Goal: Transaction & Acquisition: Register for event/course

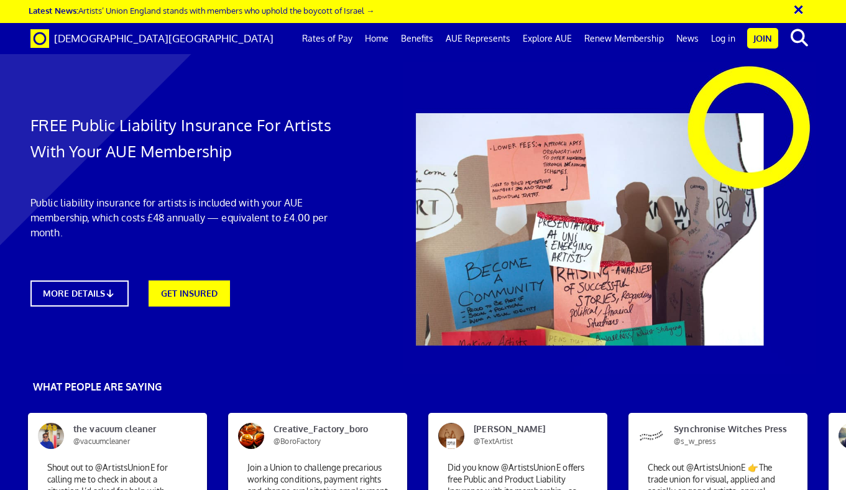
scroll to position [270, 0]
click at [321, 32] on link "Rates of Pay" at bounding box center [327, 38] width 63 height 31
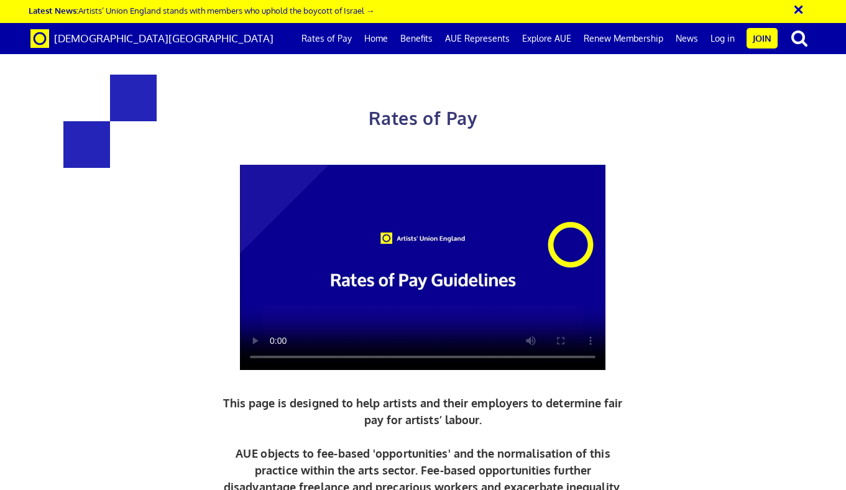
click at [800, 14] on button "×" at bounding box center [806, 8] width 31 height 21
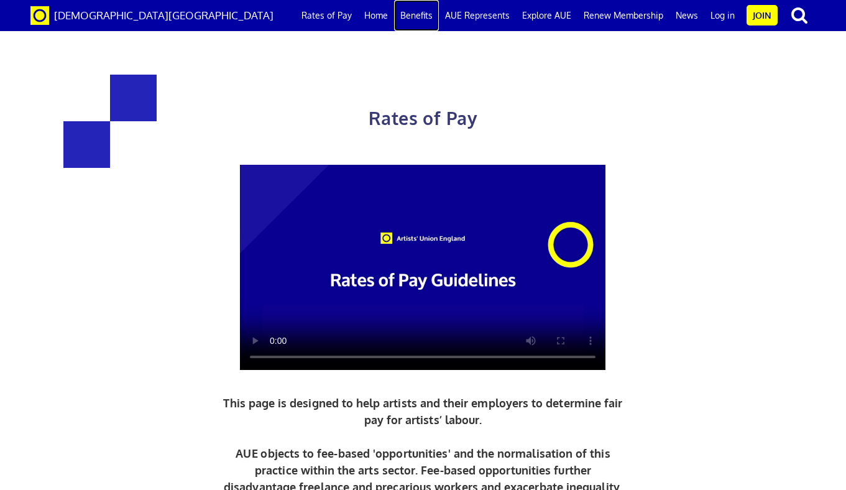
click at [419, 11] on link "Benefits" at bounding box center [416, 15] width 45 height 31
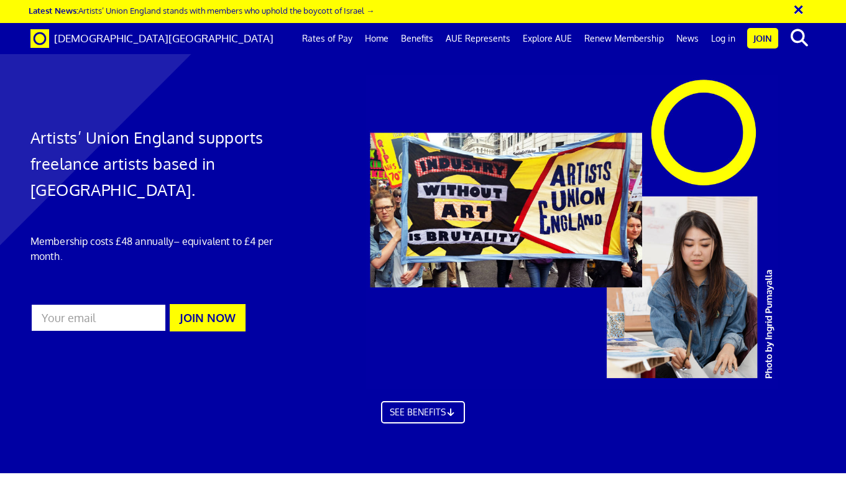
scroll to position [0, 5]
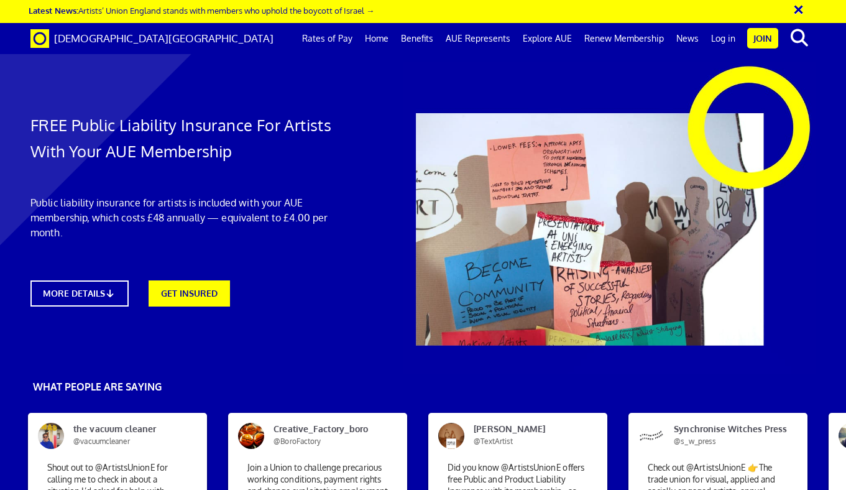
click at [799, 9] on button "×" at bounding box center [806, 8] width 31 height 21
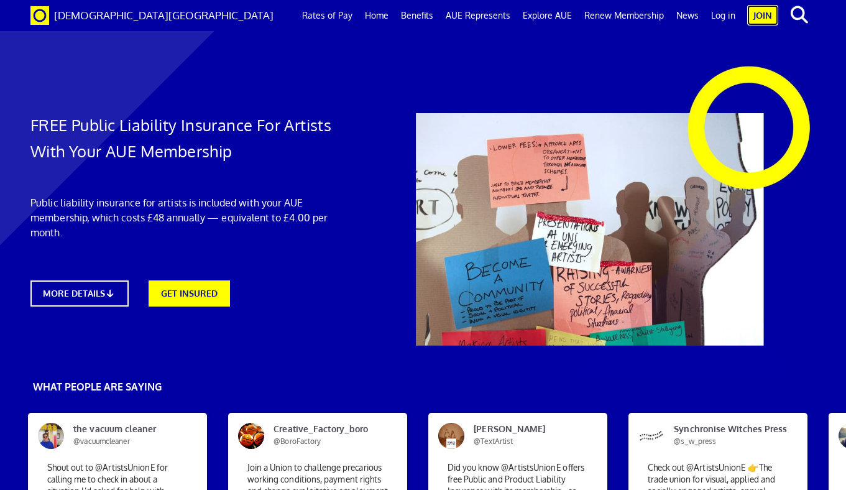
click at [758, 14] on link "Join" at bounding box center [762, 15] width 31 height 21
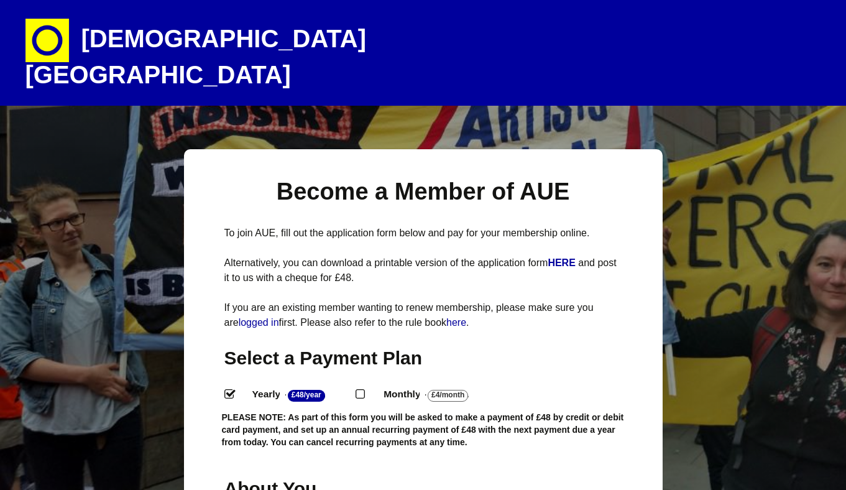
select select
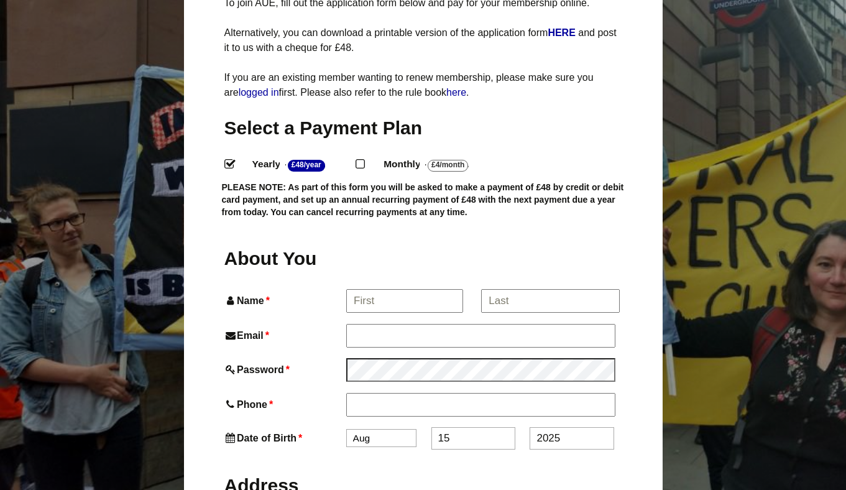
scroll to position [232, 0]
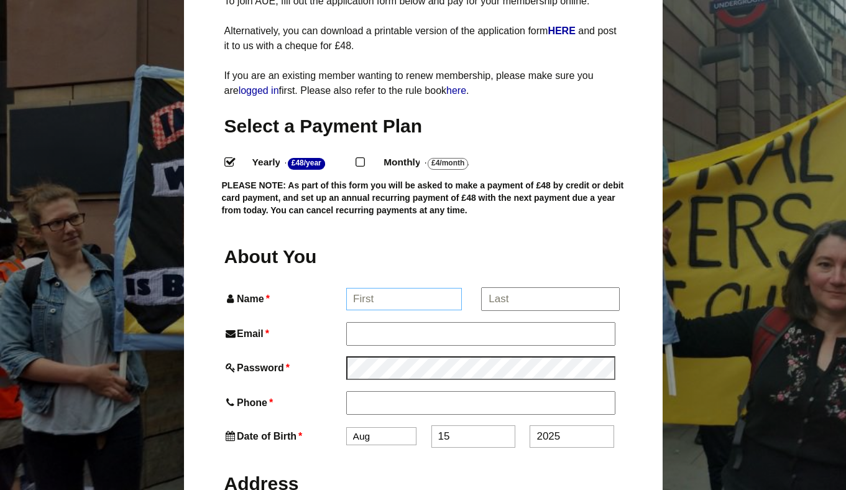
click at [378, 288] on input "Name *" at bounding box center [404, 299] width 116 height 22
type input "Morag"
type input "Morag Seaton"
type input "07713862548"
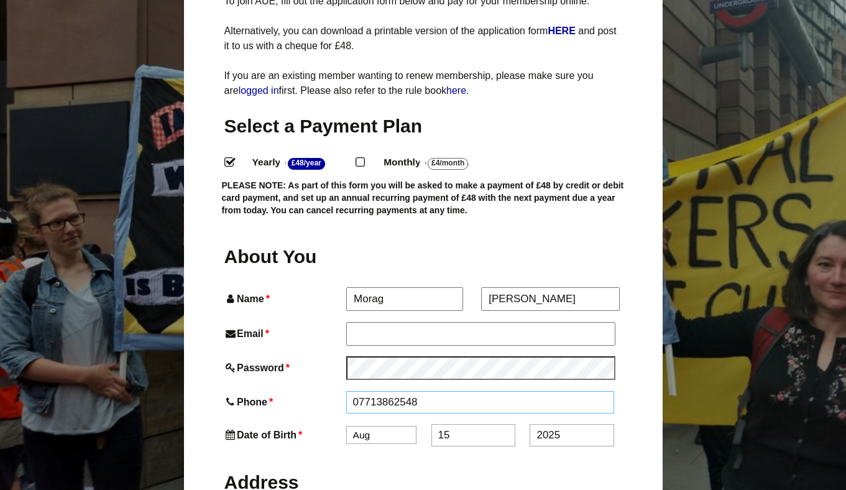
type input "Flat C 37 Marmora Road"
type input "London"
type input "SE22 0RX"
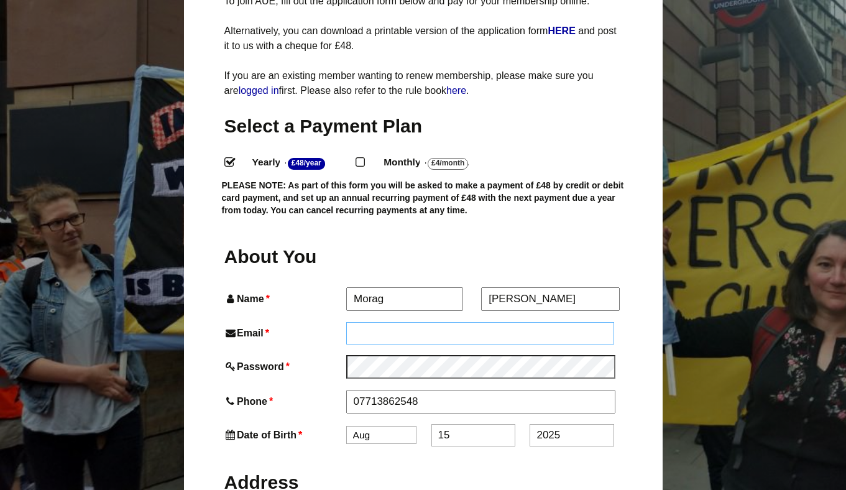
click at [399, 322] on input "Email *" at bounding box center [480, 333] width 269 height 22
type input "[EMAIL_ADDRESS][DOMAIN_NAME]"
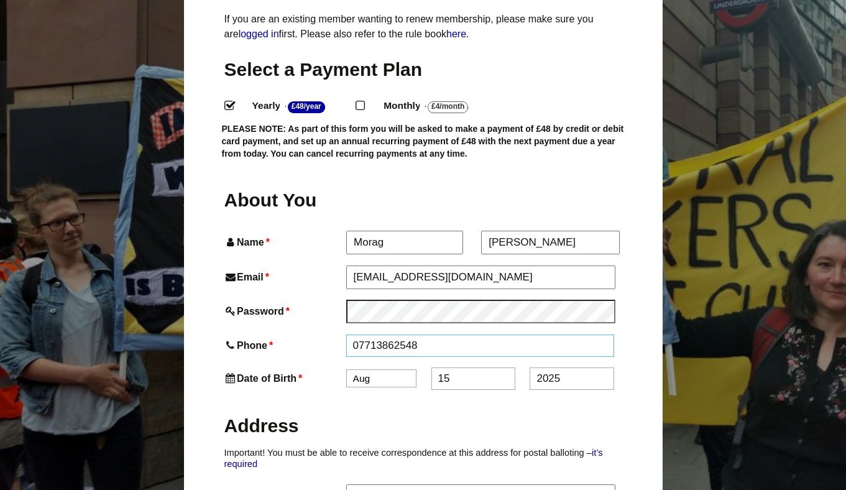
scroll to position [305, 0]
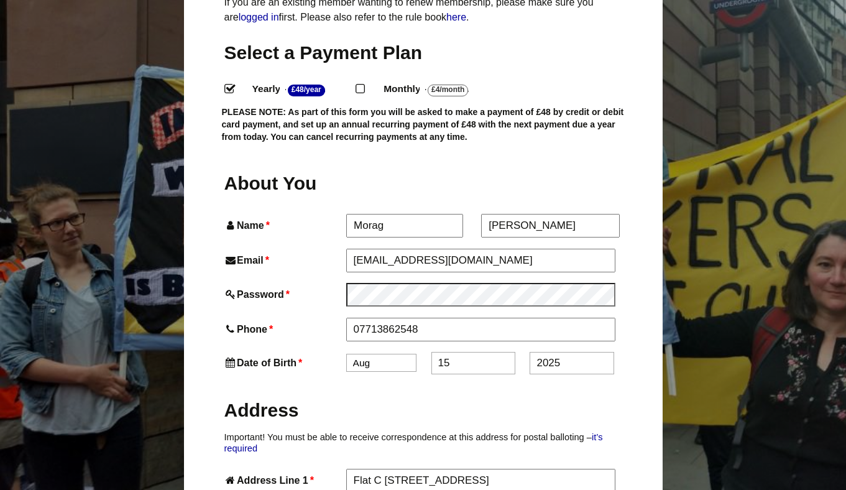
click at [384, 354] on select "Jan Feb Mar Apr May Jun Jul Aug Sep Oct Nov Dec" at bounding box center [381, 363] width 70 height 18
click at [377, 354] on select "Jan Feb Mar Apr May Jun Jul Aug Sep Oct Nov Dec" at bounding box center [381, 363] width 70 height 18
select select "1"
click at [458, 352] on input "15" at bounding box center [473, 363] width 84 height 22
type input "10"
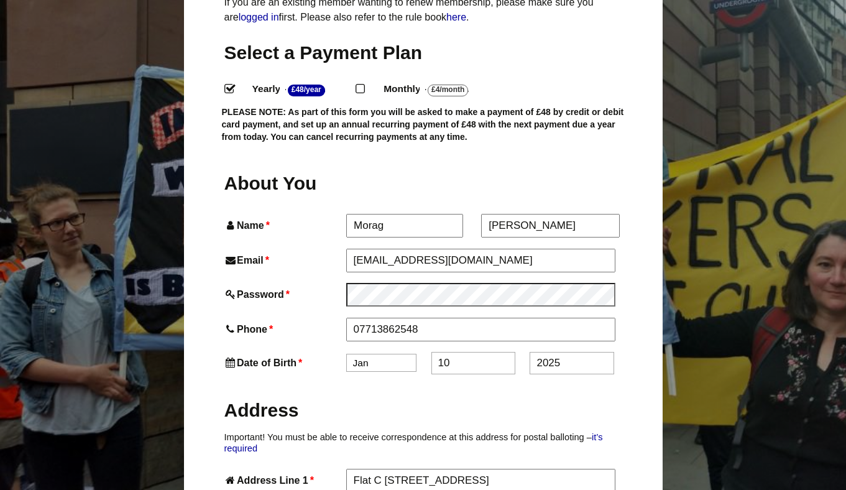
drag, startPoint x: 565, startPoint y: 340, endPoint x: 478, endPoint y: 340, distance: 87.0
click at [478, 352] on div "Date of Birth * Jan Feb Mar Apr May Jun Jul Aug Sep Oct Nov Dec 10 2025" at bounding box center [423, 363] width 398 height 22
type input "1996"
click at [456, 431] on p "Important! You must be able to receive correspondence at this address for posta…" at bounding box center [423, 442] width 398 height 23
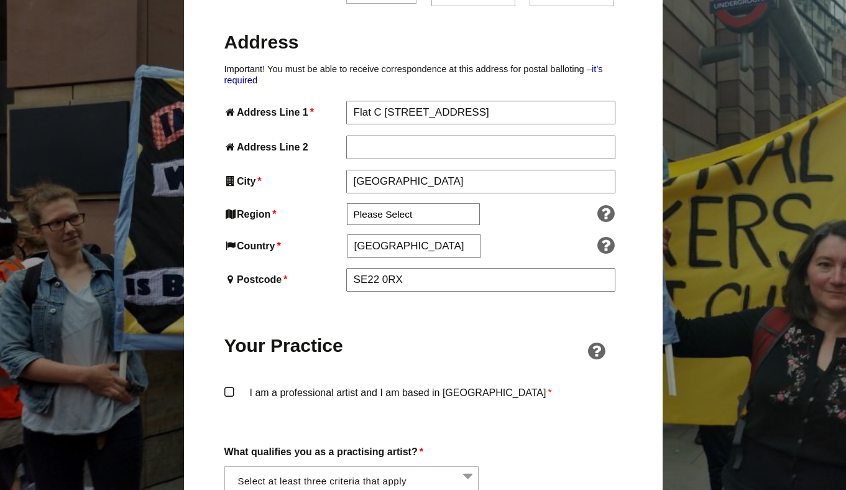
scroll to position [736, 0]
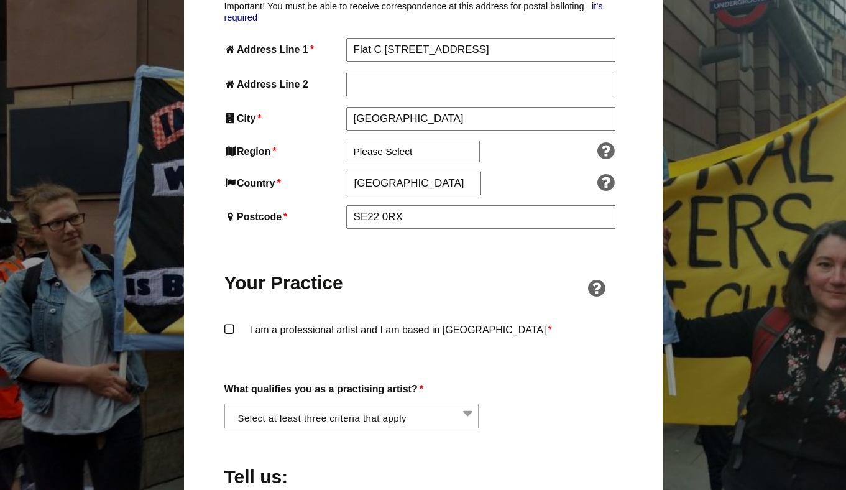
click at [223, 303] on div "Become a Member of AUE To join AUE, fill out the application form below and pay…" at bounding box center [423, 359] width 479 height 1893
click at [232, 321] on label "I am a professional artist and I am based in England *" at bounding box center [423, 339] width 398 height 37
click at [0, 0] on input "I am a professional artist and I am based in England *" at bounding box center [0, 0] width 0 height 0
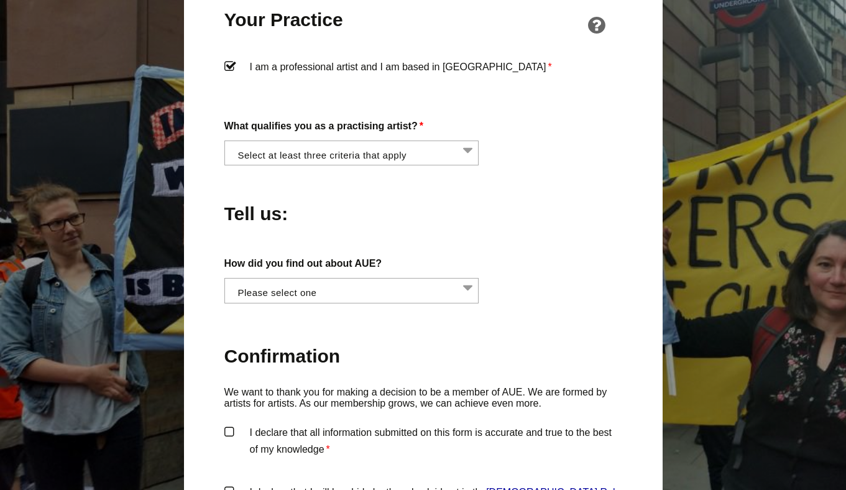
scroll to position [1006, 0]
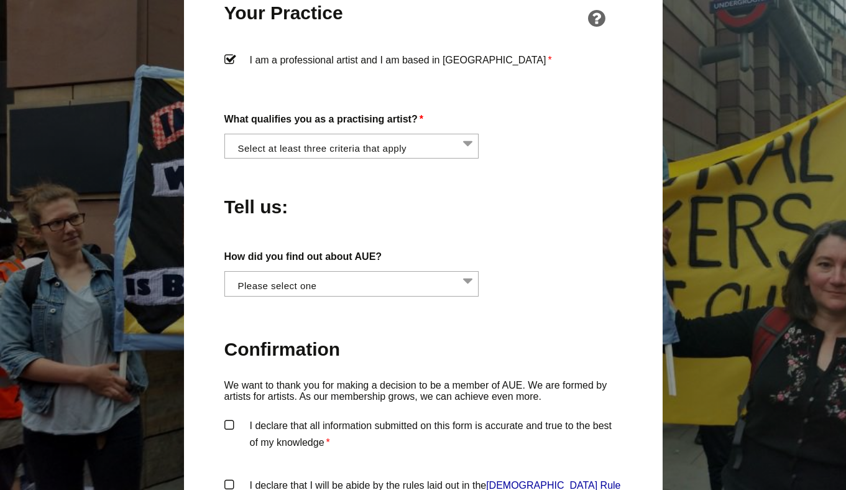
click at [356, 134] on li at bounding box center [355, 144] width 255 height 21
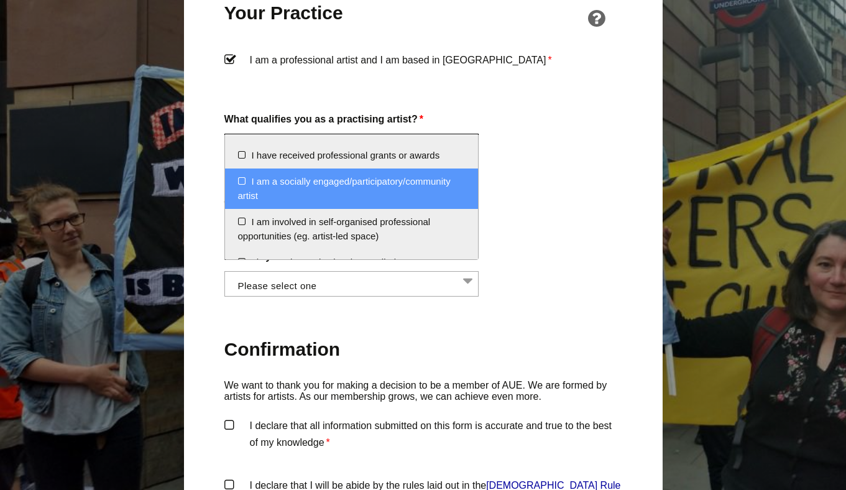
scroll to position [0, 0]
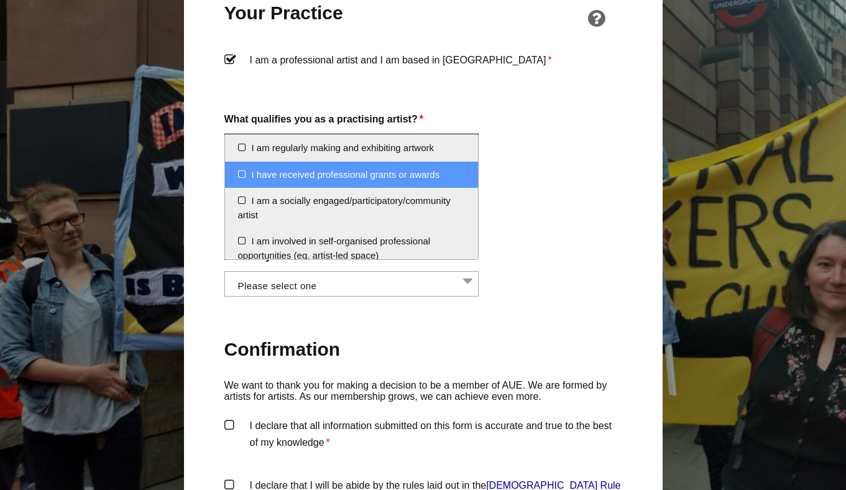
click at [240, 171] on li "I have received professional grants or awards" at bounding box center [352, 175] width 254 height 27
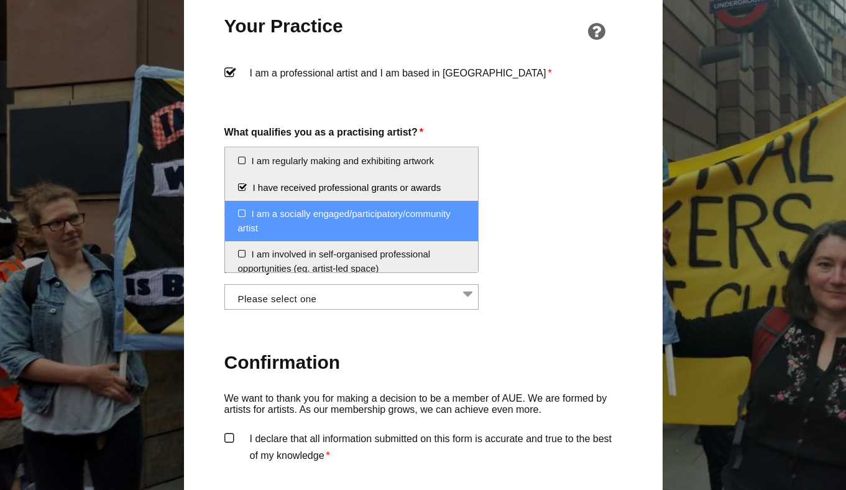
scroll to position [992, 0]
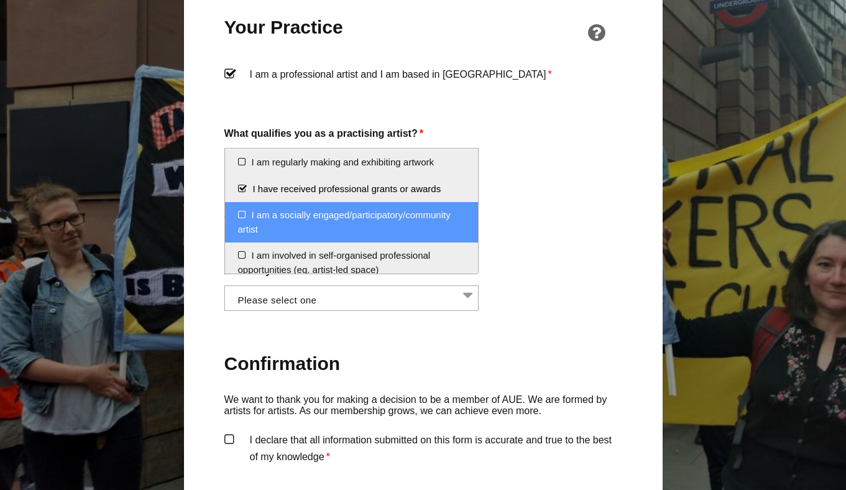
click at [286, 226] on li "I am a socially engaged/participatory/community artist" at bounding box center [352, 222] width 254 height 40
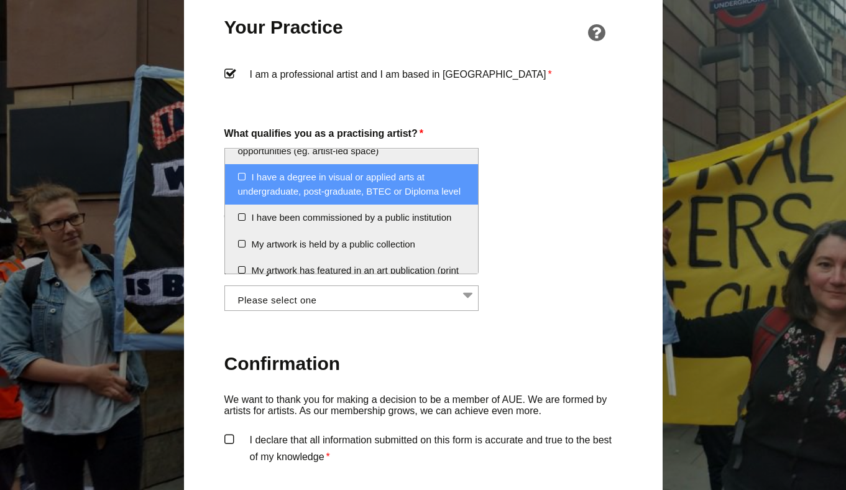
scroll to position [121, 0]
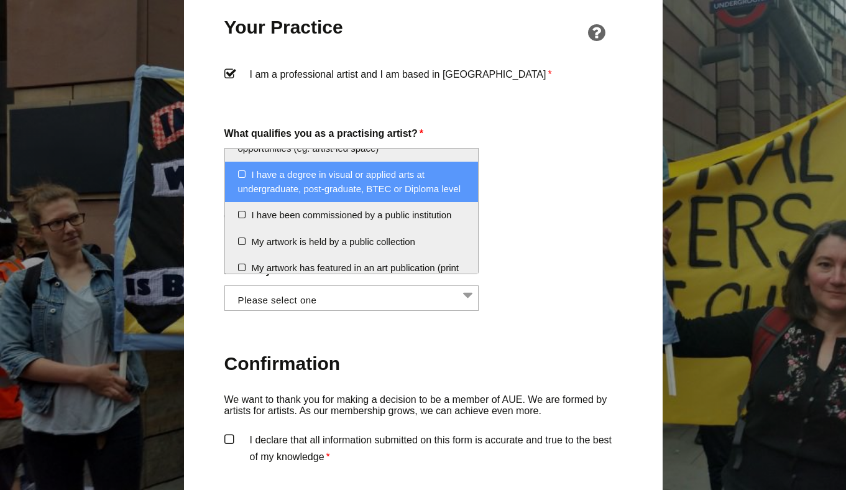
click at [285, 190] on li "I have a degree in visual or applied arts at undergraduate, post-graduate, BTEC…" at bounding box center [352, 182] width 254 height 40
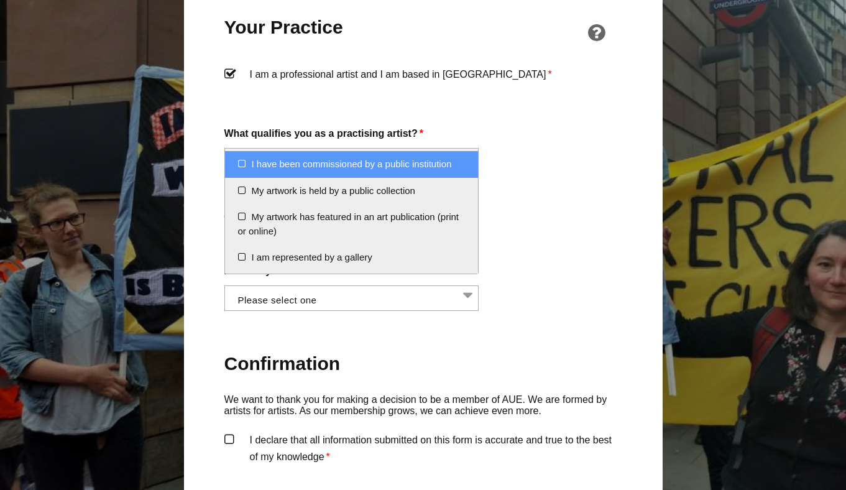
scroll to position [160, 0]
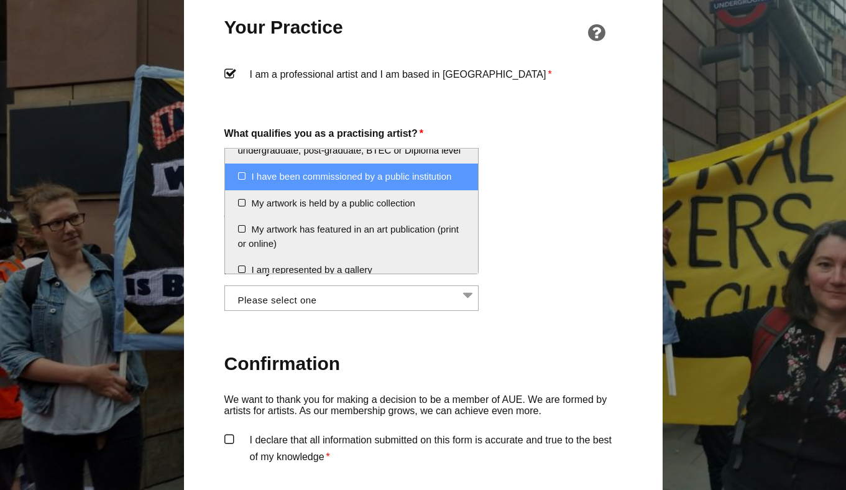
click at [300, 180] on li "I have been commissioned by a public institution" at bounding box center [352, 177] width 254 height 27
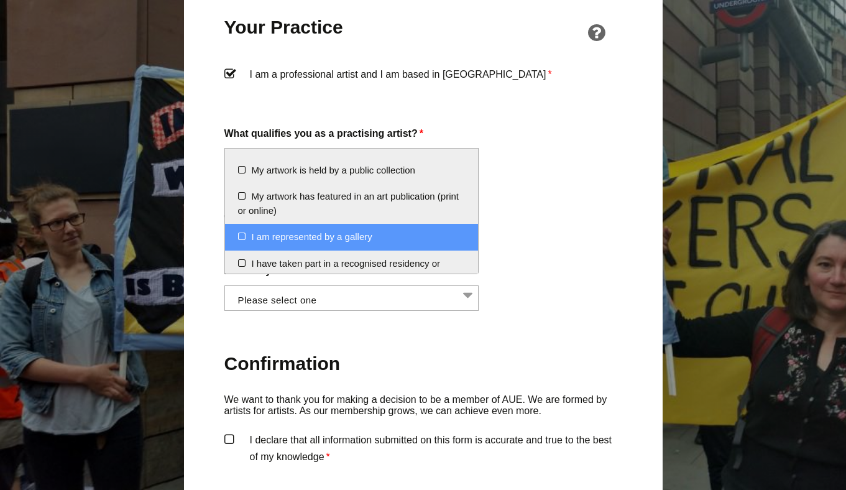
scroll to position [191, 0]
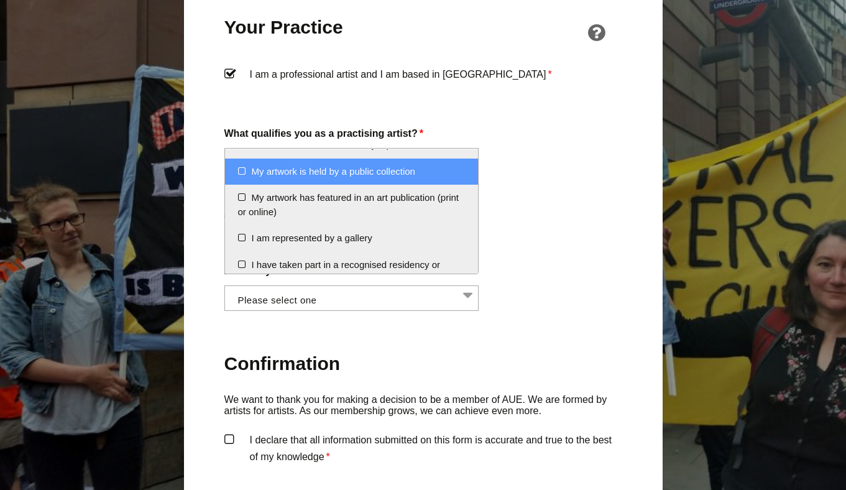
click at [306, 176] on li "My artwork is held by a public collection" at bounding box center [352, 172] width 254 height 27
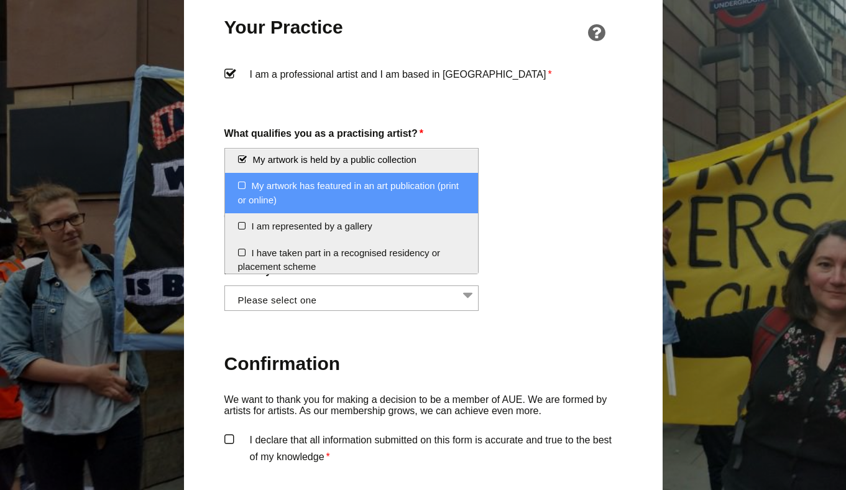
scroll to position [210, 0]
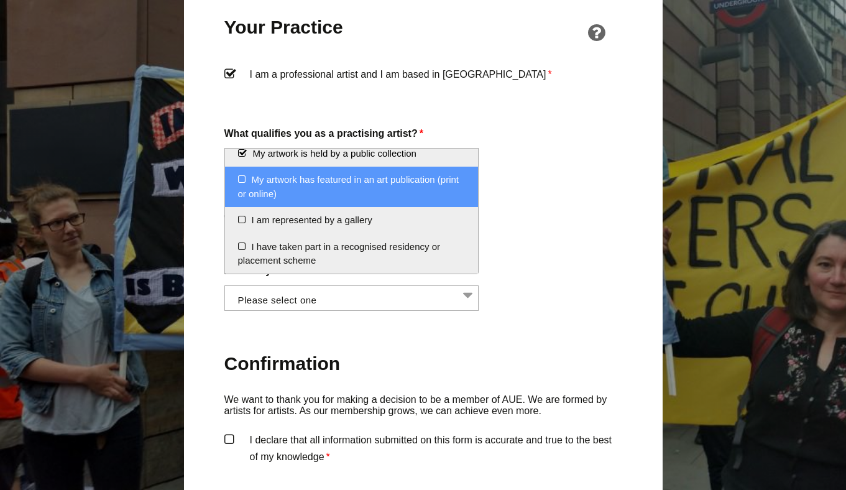
click at [325, 188] on li "My artwork has featured in an art publication (print or online)" at bounding box center [352, 187] width 254 height 40
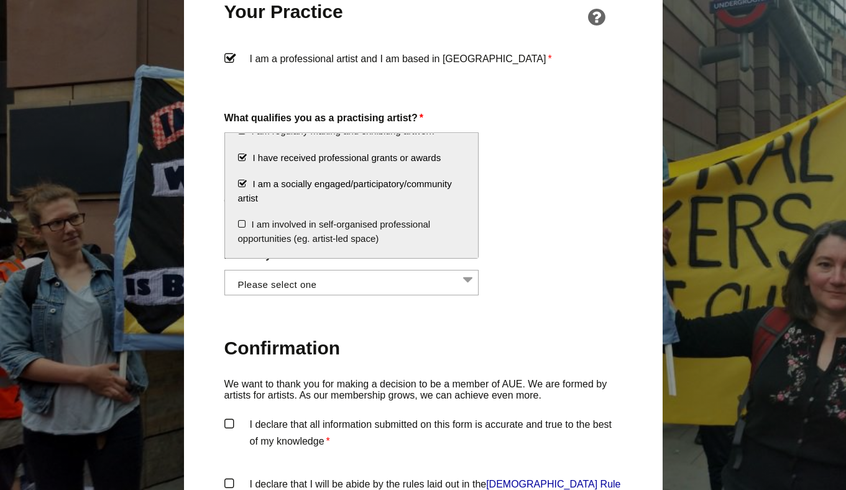
scroll to position [14, 0]
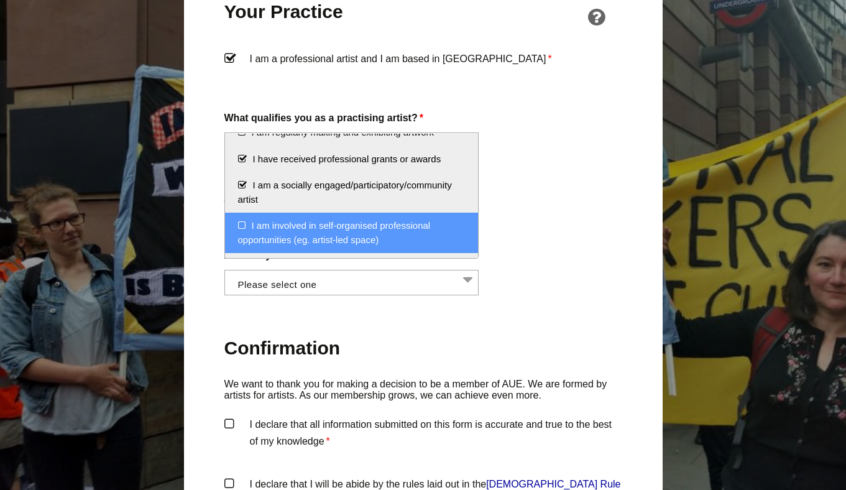
click at [335, 227] on li "I am involved in self-organised professional opportunities (eg. artist-led spac…" at bounding box center [352, 233] width 254 height 40
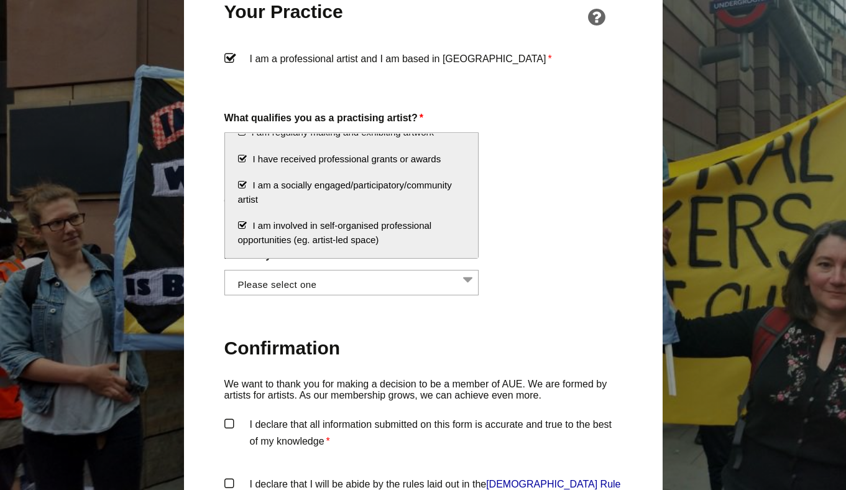
scroll to position [0, 0]
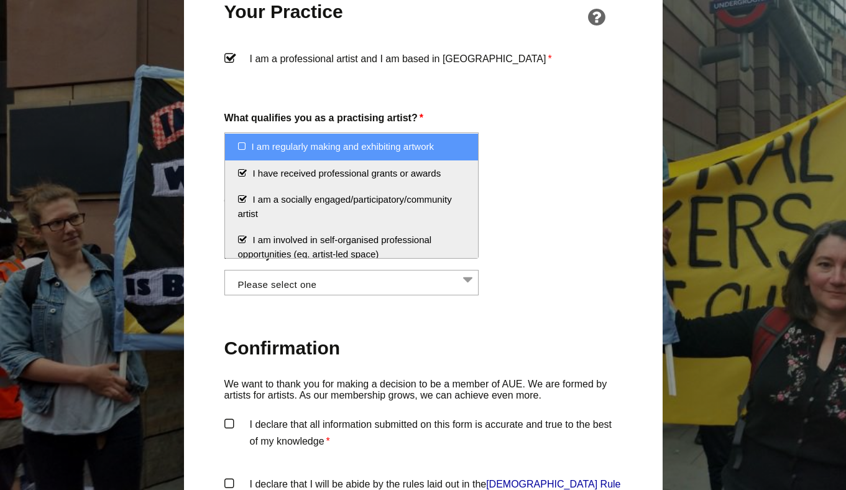
click at [333, 147] on li "I am regularly making and exhibiting artwork" at bounding box center [352, 147] width 254 height 27
select select "regularly_making_and_exhibiting_artwork"
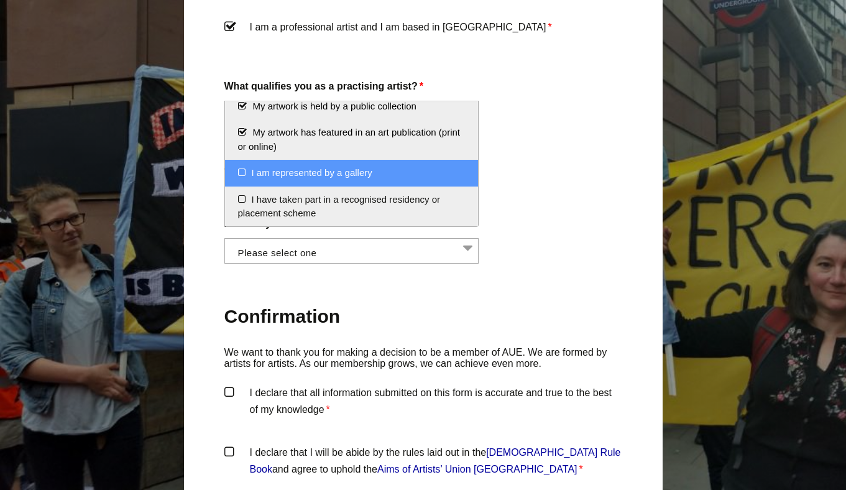
scroll to position [1061, 0]
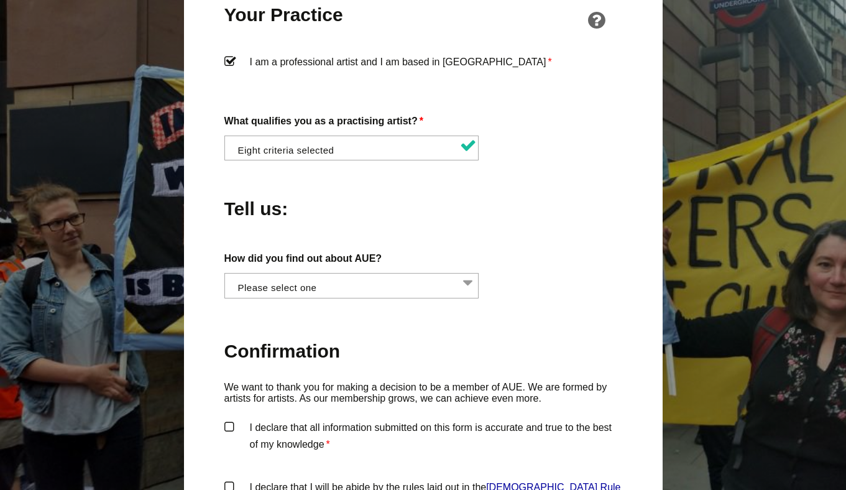
scroll to position [1044, 0]
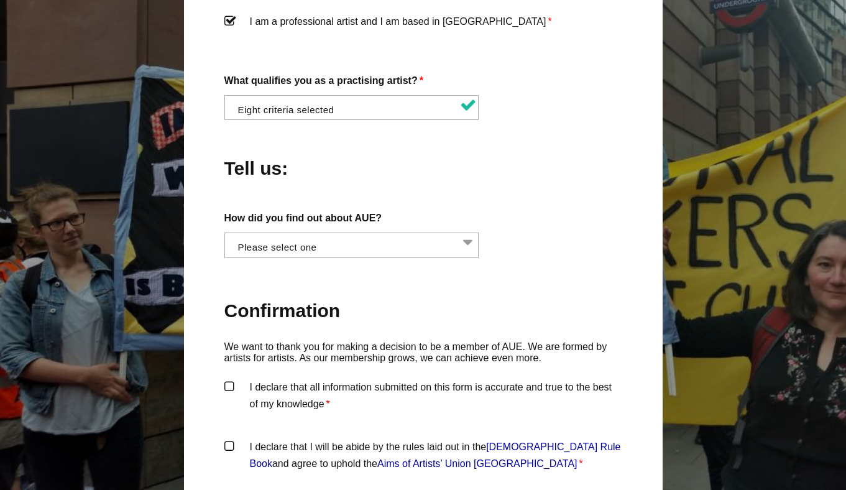
click at [412, 233] on li at bounding box center [355, 243] width 255 height 21
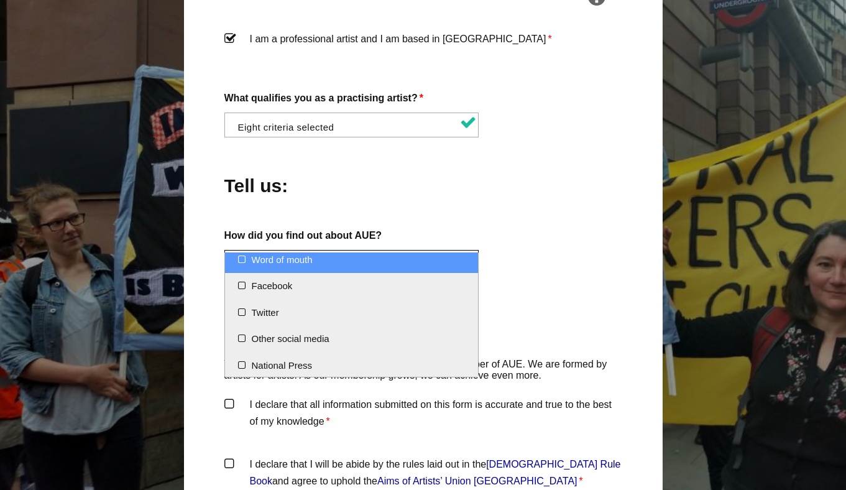
scroll to position [0, 0]
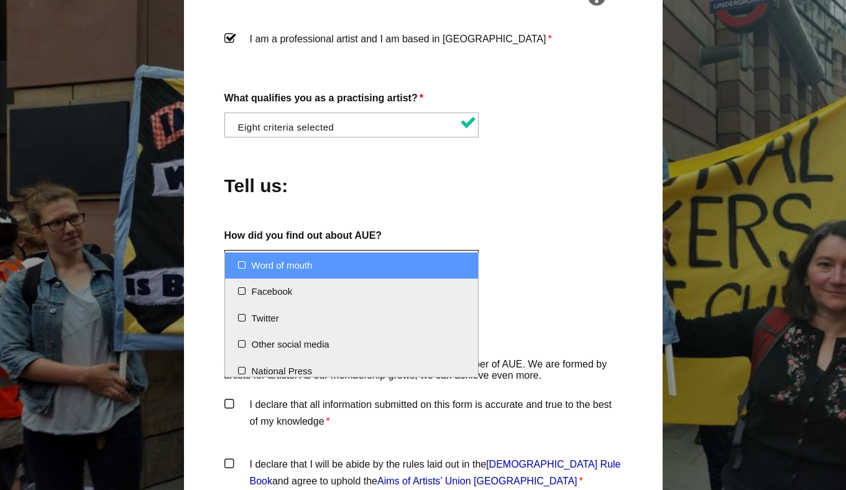
select select "Word of mouth"
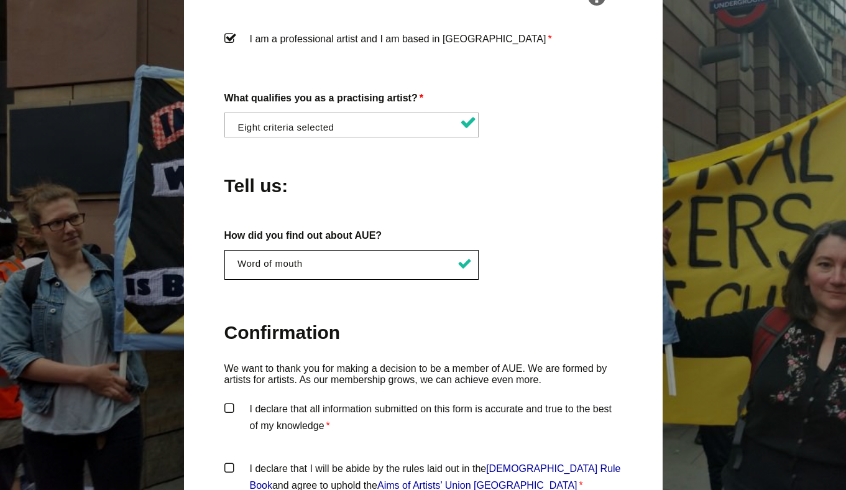
click at [487, 265] on div "About You Name * Morag First * Morag Seaton Last Email * info@moragseaton.com P…" at bounding box center [423, 20] width 398 height 1142
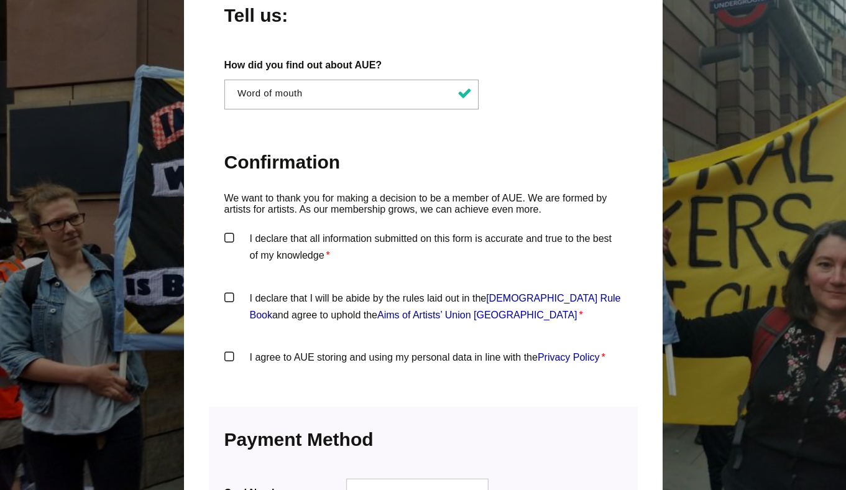
scroll to position [1205, 0]
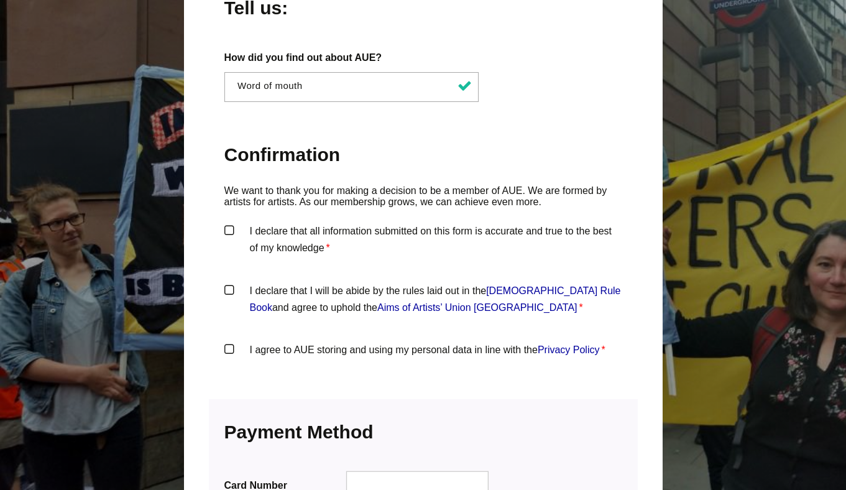
click at [229, 223] on label "I declare that all information submitted on this form is accurate and true to t…" at bounding box center [423, 241] width 398 height 37
click at [0, 0] on input "I declare that all information submitted on this form is accurate and true to t…" at bounding box center [0, 0] width 0 height 0
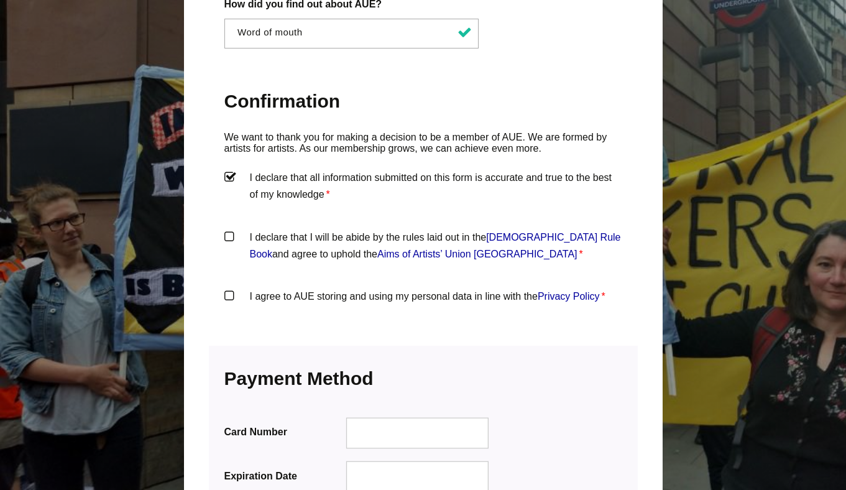
scroll to position [1267, 0]
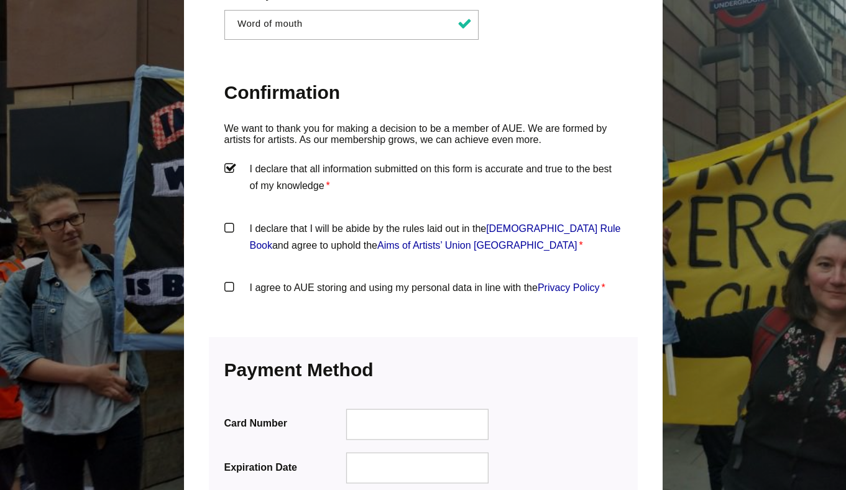
click at [225, 220] on label "I declare that I will be abide by the rules laid out in the Artists' Union Engl…" at bounding box center [423, 238] width 398 height 37
click at [0, 0] on input "I declare that I will be abide by the rules laid out in the Artists' Union Engl…" at bounding box center [0, 0] width 0 height 0
click at [228, 279] on label "I agree to AUE storing and using my personal data in line with the Privacy Poli…" at bounding box center [423, 297] width 398 height 37
click at [0, 0] on input "I agree to AUE storing and using my personal data in line with the Privacy Poli…" at bounding box center [0, 0] width 0 height 0
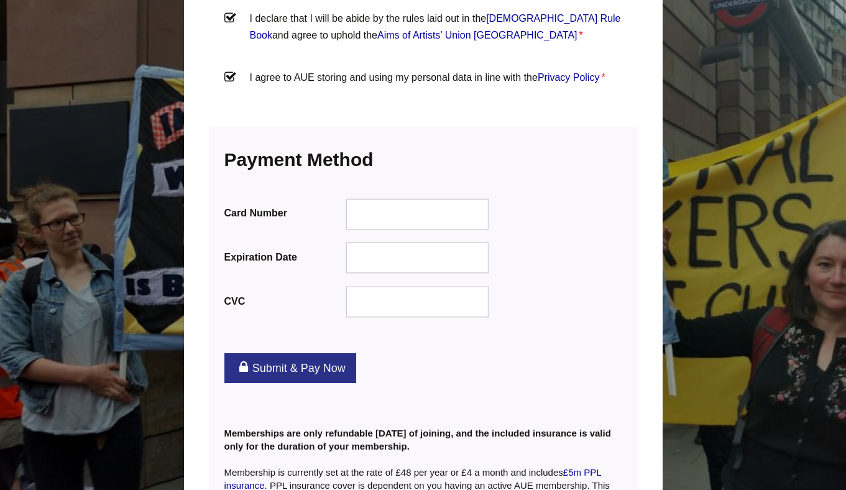
scroll to position [1466, 0]
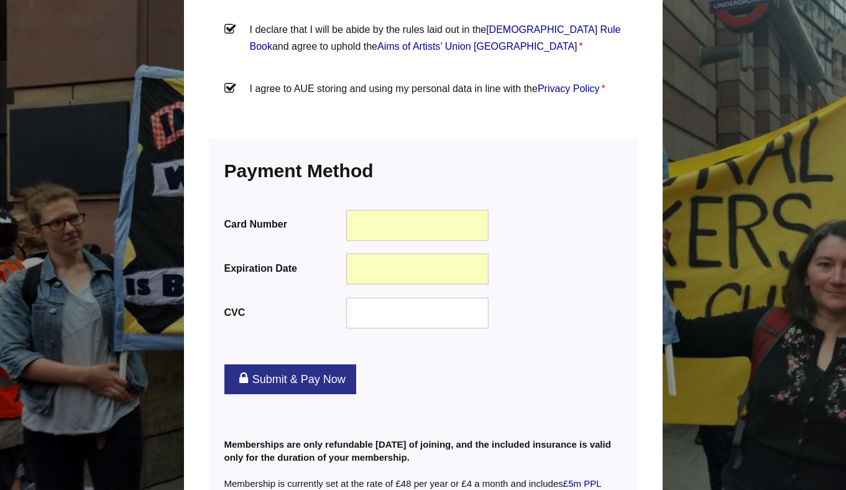
click at [578, 252] on div "Expiration Date" at bounding box center [423, 271] width 398 height 39
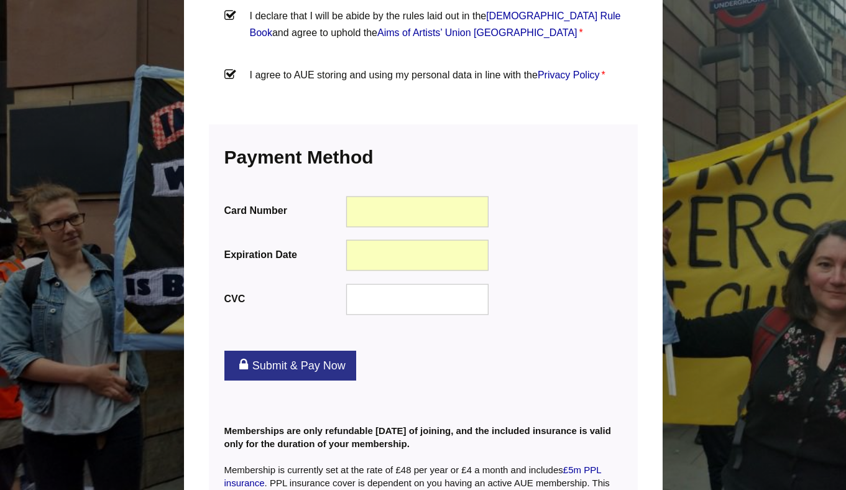
click at [323, 351] on link "Submit & Pay Now" at bounding box center [290, 366] width 132 height 30
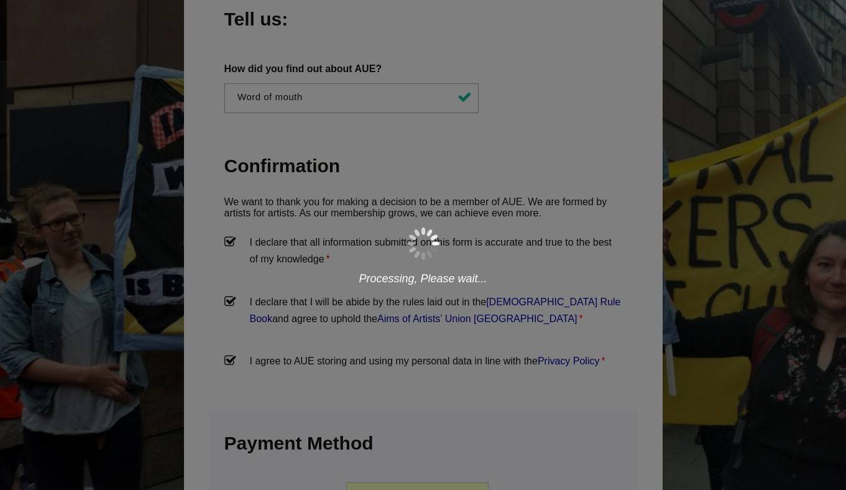
scroll to position [1097, 0]
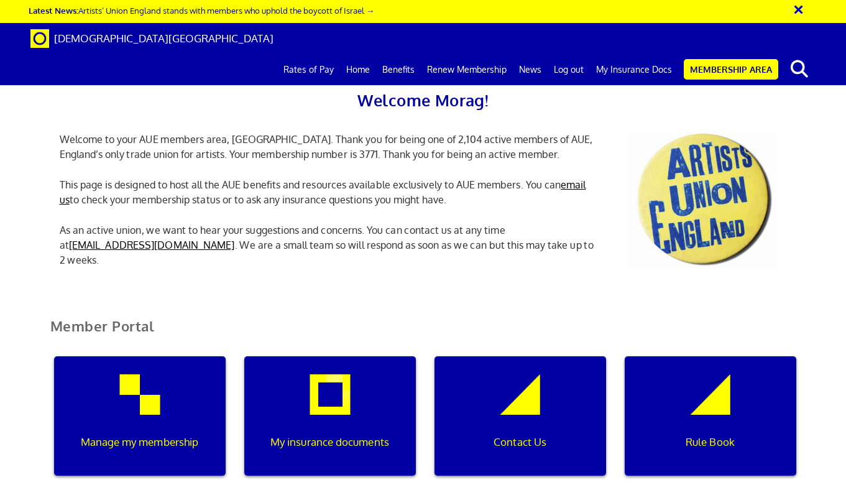
click at [797, 10] on button "×" at bounding box center [806, 8] width 31 height 21
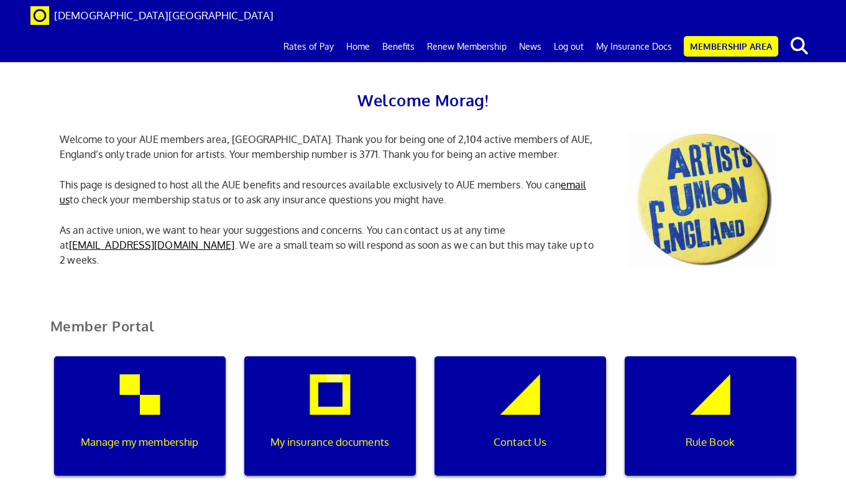
scroll to position [228, 0]
click at [342, 356] on div "My insurance documents" at bounding box center [330, 415] width 172 height 119
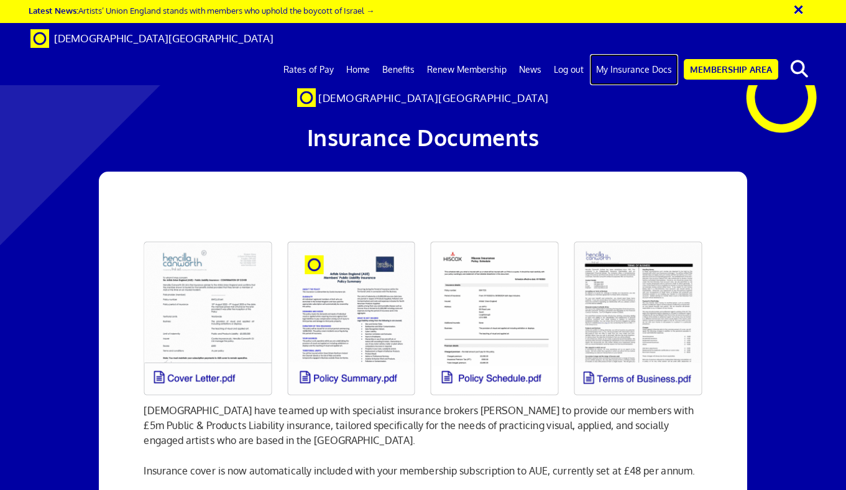
click at [632, 54] on link "My Insurance Docs" at bounding box center [634, 69] width 88 height 31
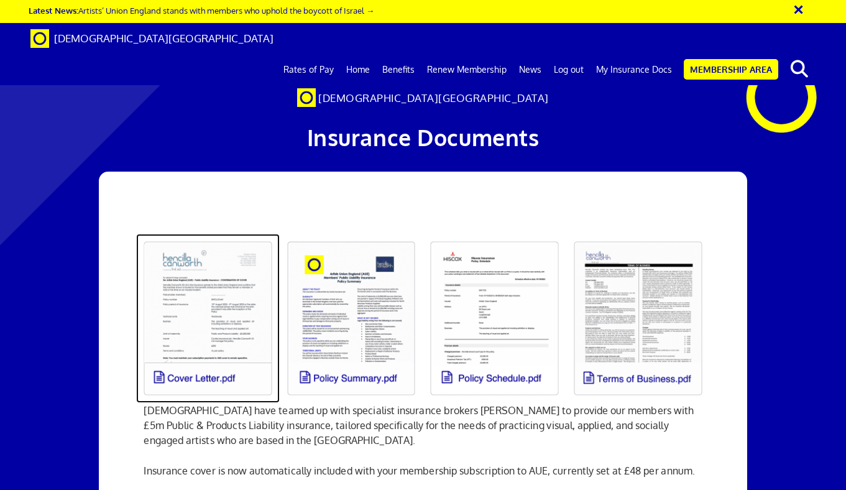
click at [209, 308] on link at bounding box center [208, 318] width 144 height 169
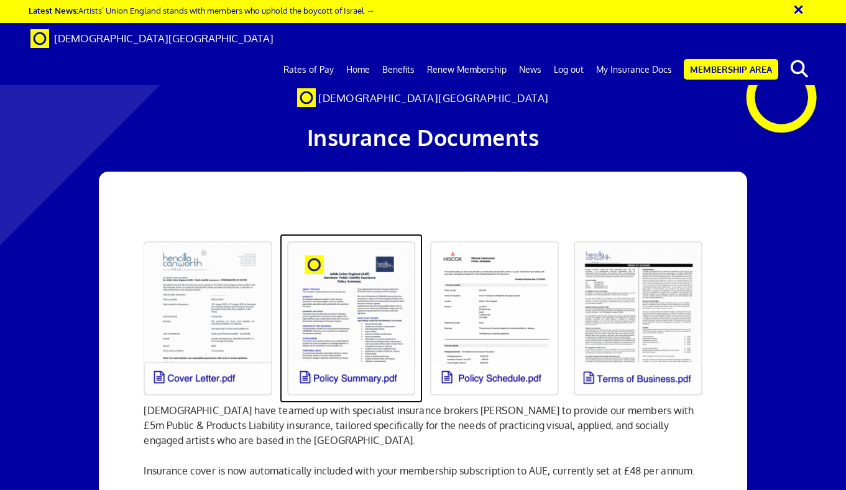
click at [347, 280] on link at bounding box center [352, 318] width 144 height 169
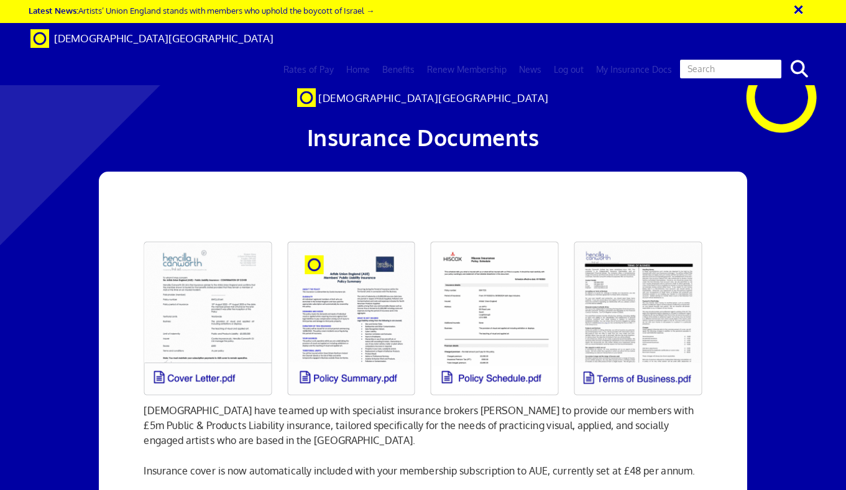
click at [753, 58] on input "text" at bounding box center [731, 68] width 104 height 21
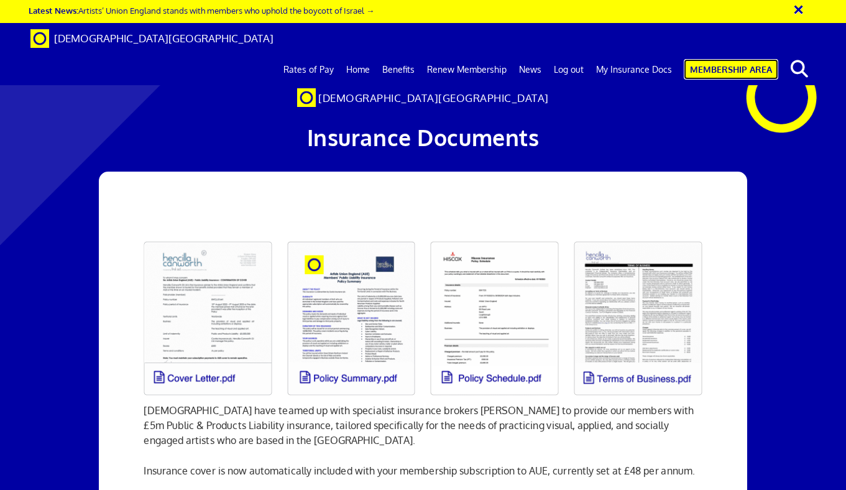
click at [707, 59] on link "Membership Area" at bounding box center [731, 69] width 94 height 21
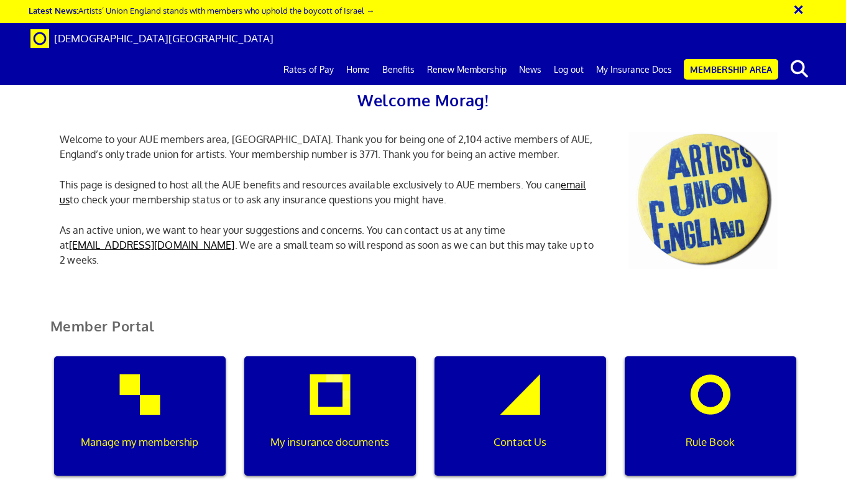
scroll to position [303, 0]
click at [173, 356] on div "Manage my membership" at bounding box center [140, 415] width 172 height 119
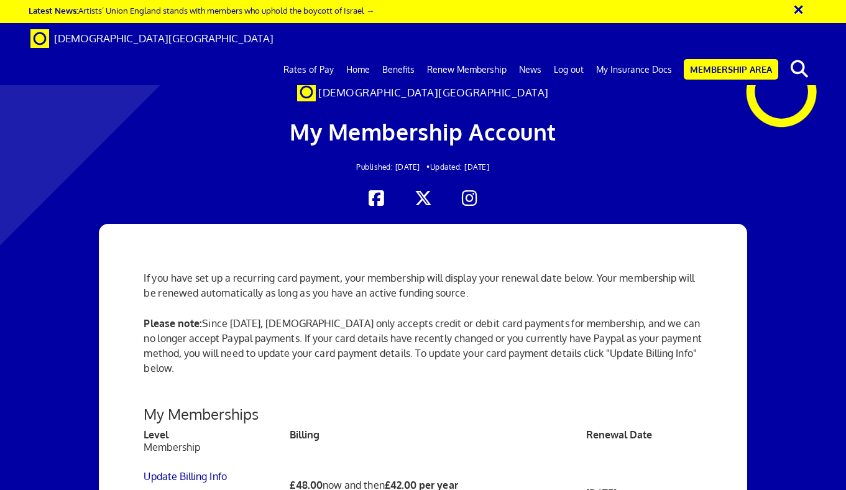
scroll to position [376, 0]
drag, startPoint x: 349, startPoint y: 231, endPoint x: 228, endPoint y: 232, distance: 121.2
copy li "moragmorag seaton3771"
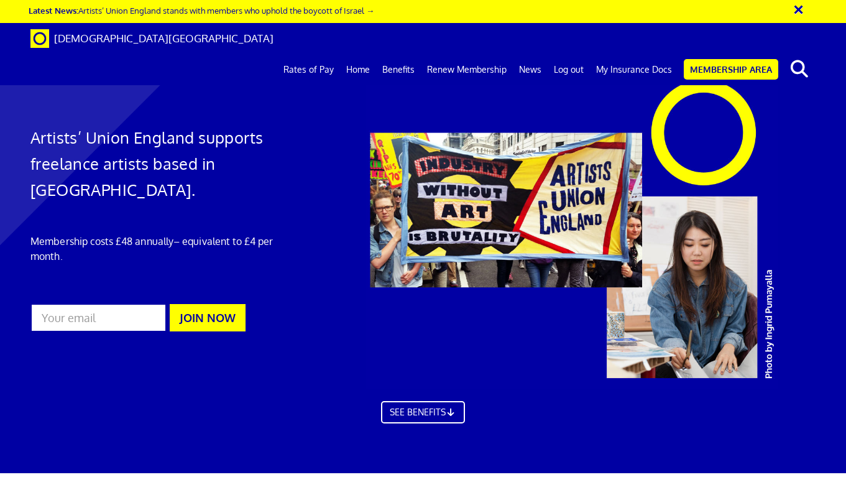
scroll to position [0, 5]
click at [634, 54] on link "My Insurance Docs" at bounding box center [634, 69] width 88 height 31
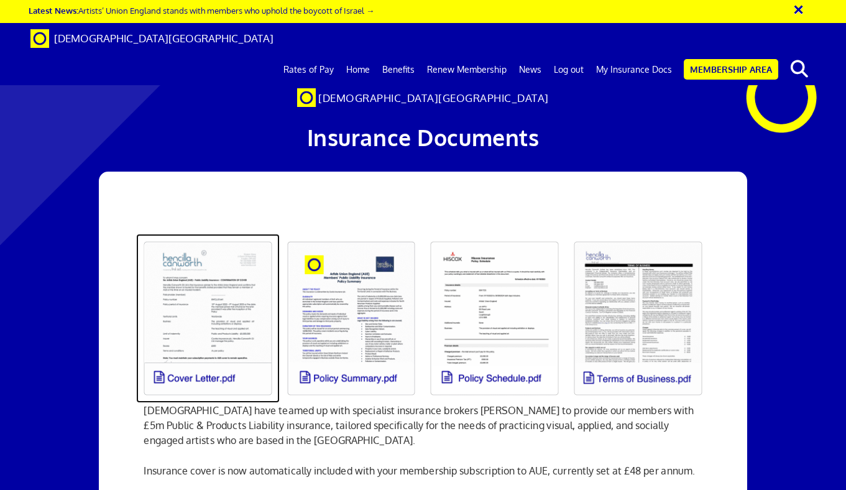
click at [208, 270] on link at bounding box center [208, 318] width 144 height 169
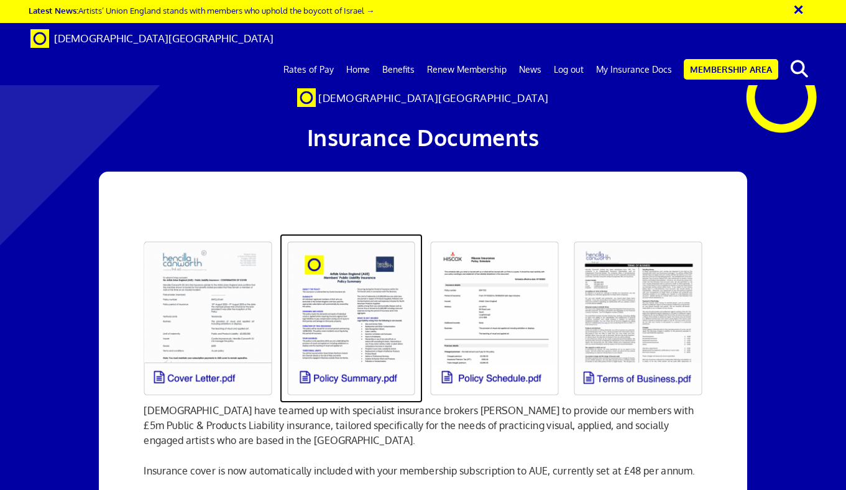
click at [352, 316] on link at bounding box center [352, 318] width 144 height 169
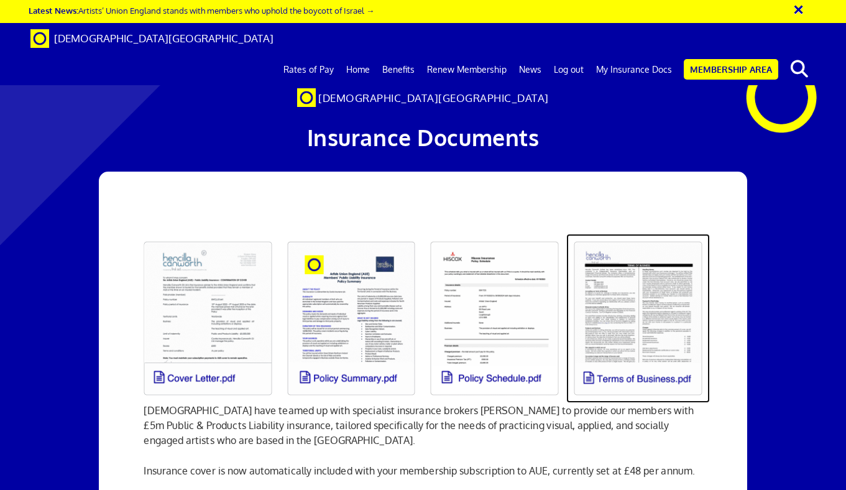
click at [612, 304] on link at bounding box center [638, 318] width 144 height 169
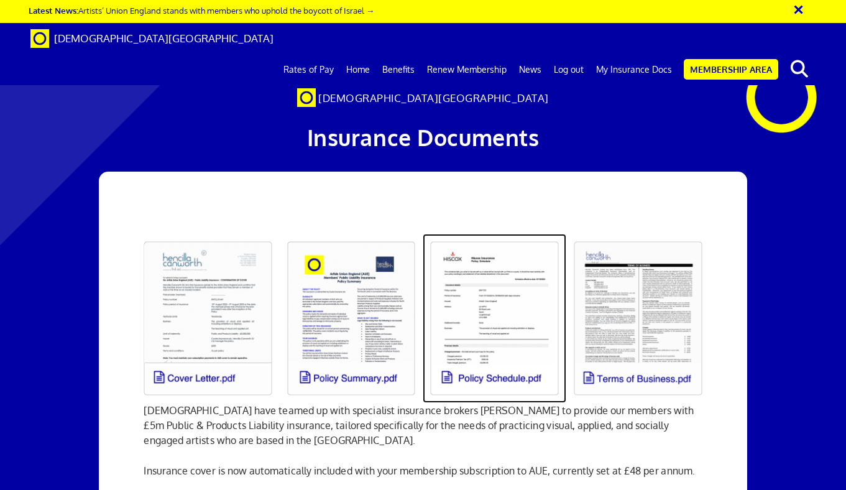
click at [487, 293] on link at bounding box center [495, 318] width 144 height 169
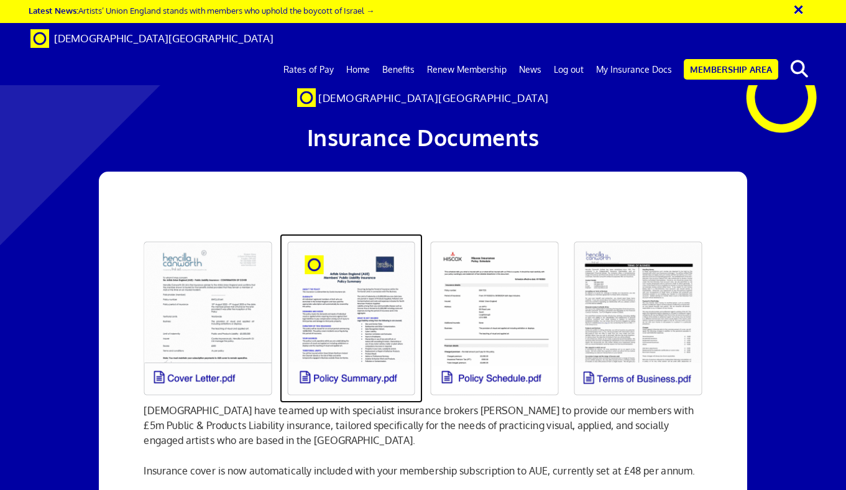
click at [339, 293] on link at bounding box center [352, 318] width 144 height 169
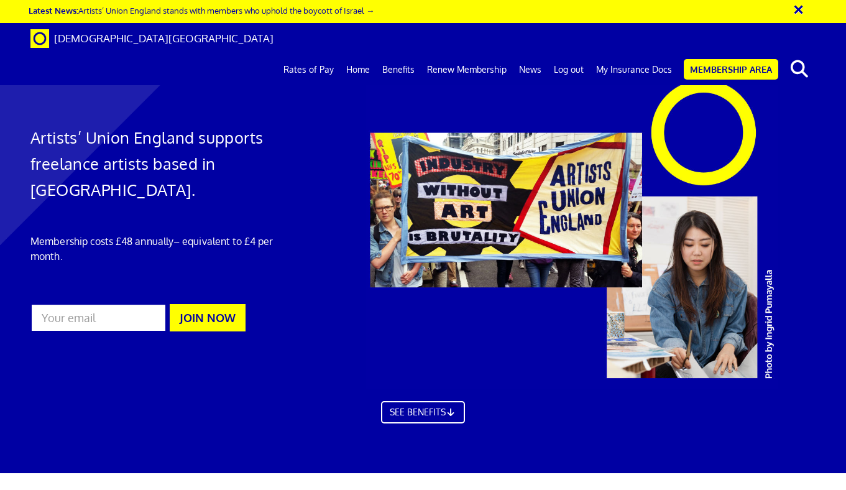
scroll to position [1153, 0]
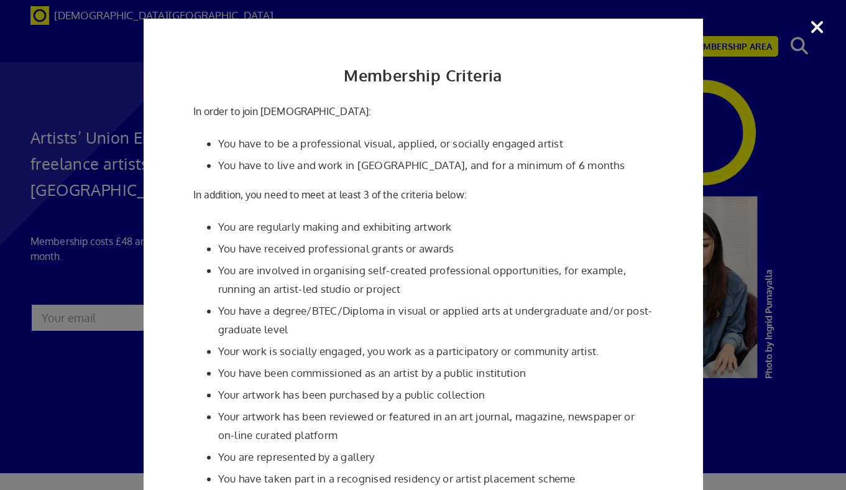
scroll to position [841, 0]
click at [817, 27] on div "Membership Criteria In order to join Artists' Union England: You have to be a p…" at bounding box center [423, 245] width 846 height 490
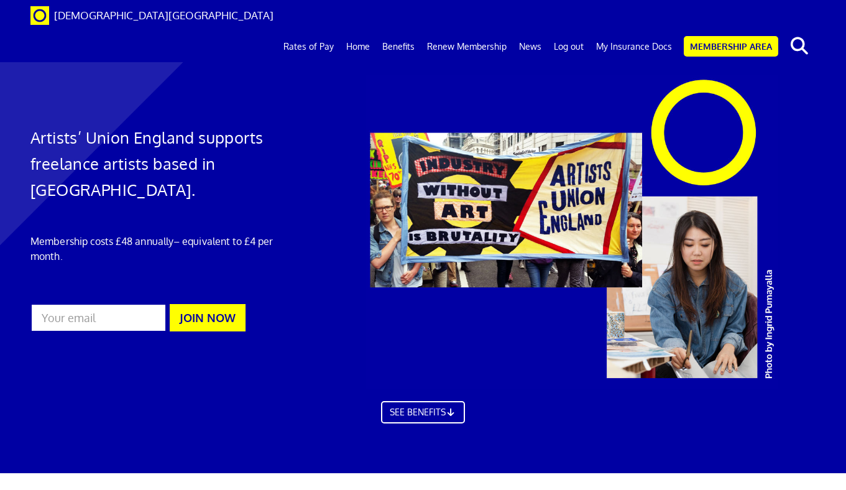
scroll to position [0, 0]
click at [727, 36] on link "Membership Area" at bounding box center [731, 46] width 94 height 21
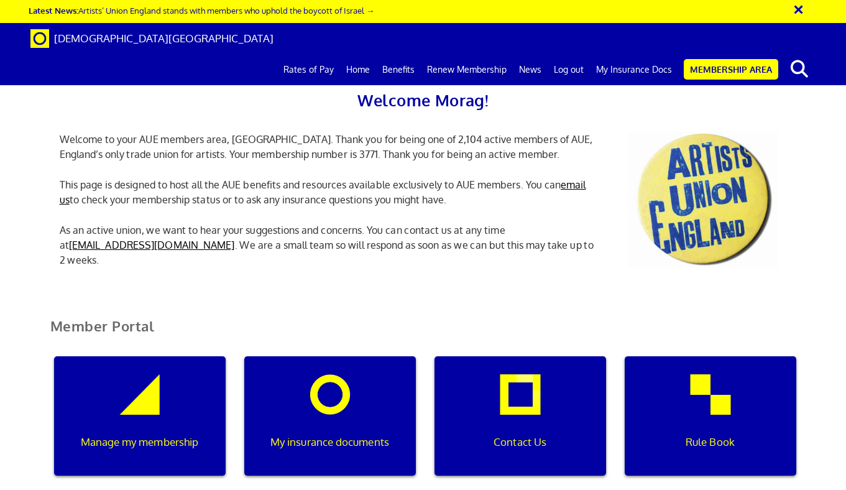
scroll to position [147, 0]
click at [118, 356] on div "Manage my membership" at bounding box center [140, 415] width 172 height 119
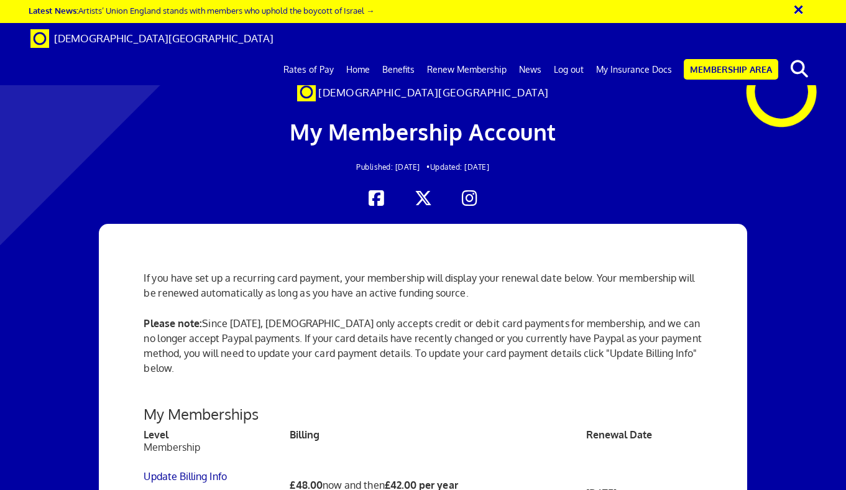
scroll to position [403, 0]
